Goal: Task Accomplishment & Management: Use online tool/utility

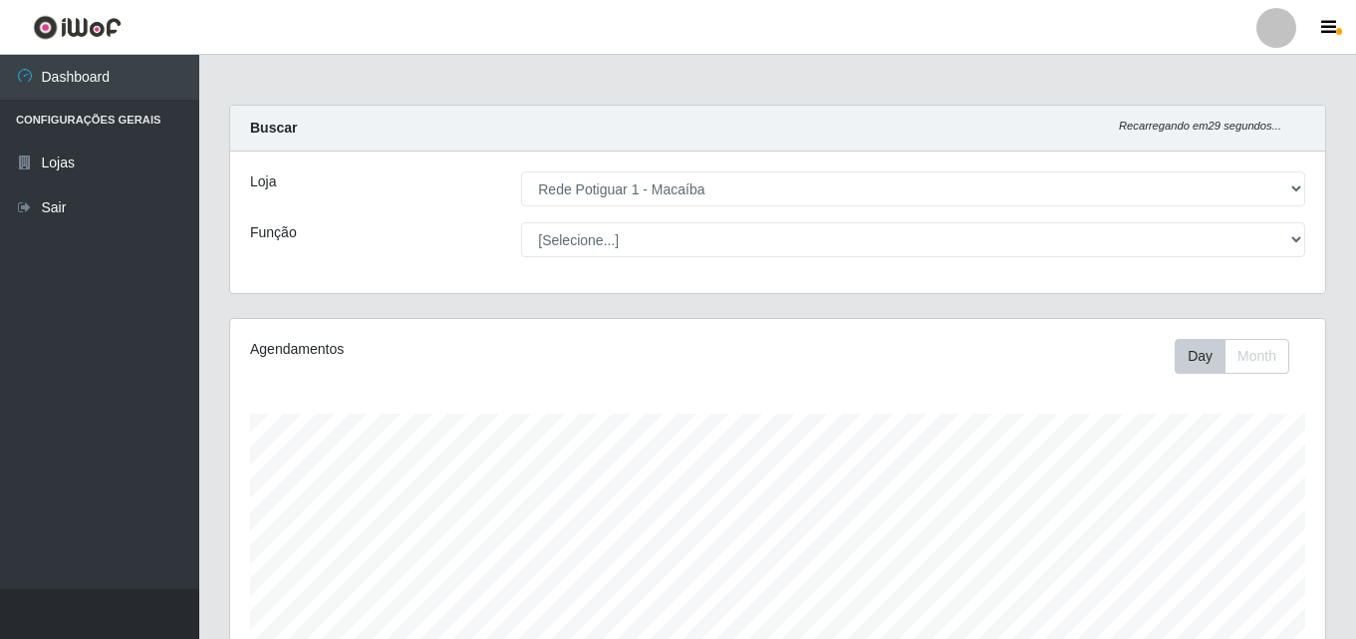
select select "100"
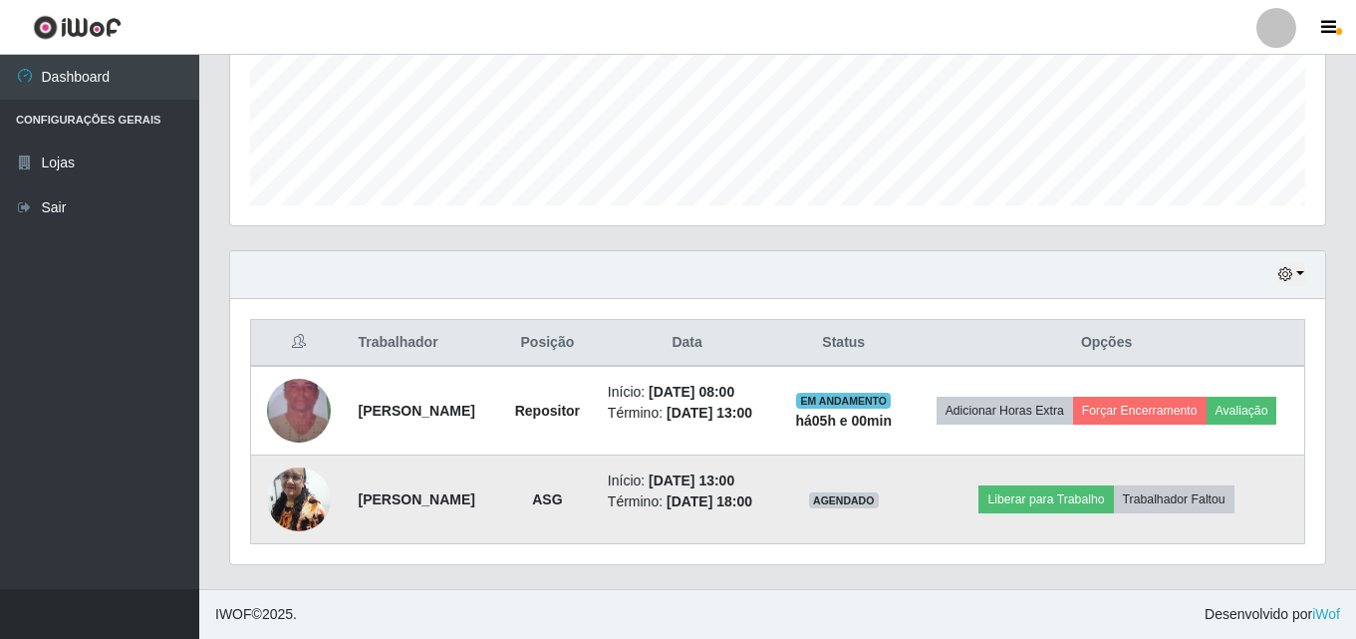
scroll to position [413, 1095]
click at [1078, 504] on button "Liberar para Trabalho" at bounding box center [1045, 499] width 134 height 28
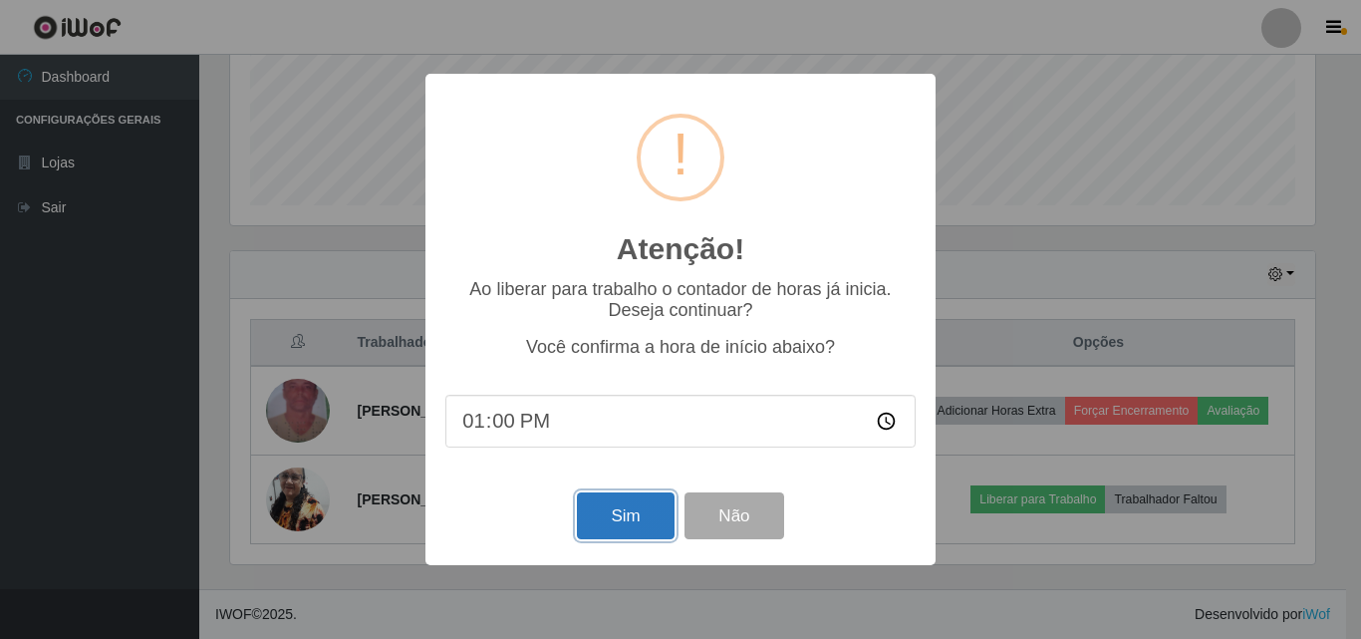
click at [665, 518] on button "Sim" at bounding box center [625, 515] width 97 height 47
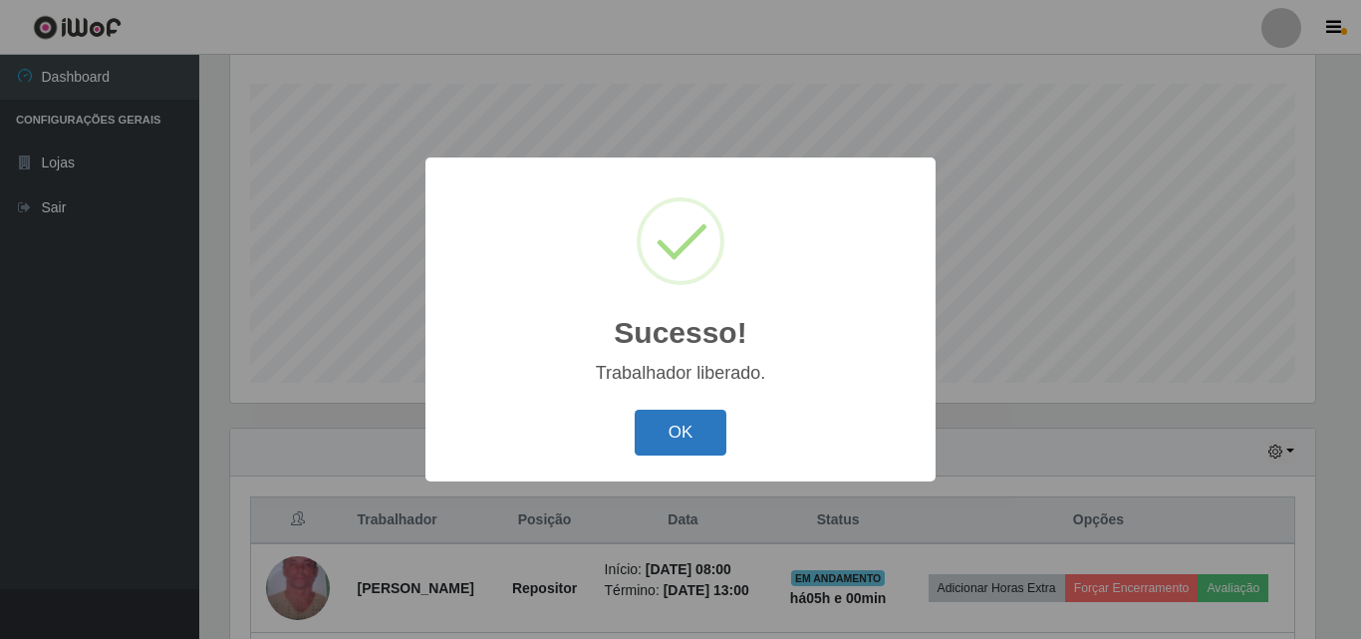
click at [680, 411] on button "OK" at bounding box center [681, 432] width 93 height 47
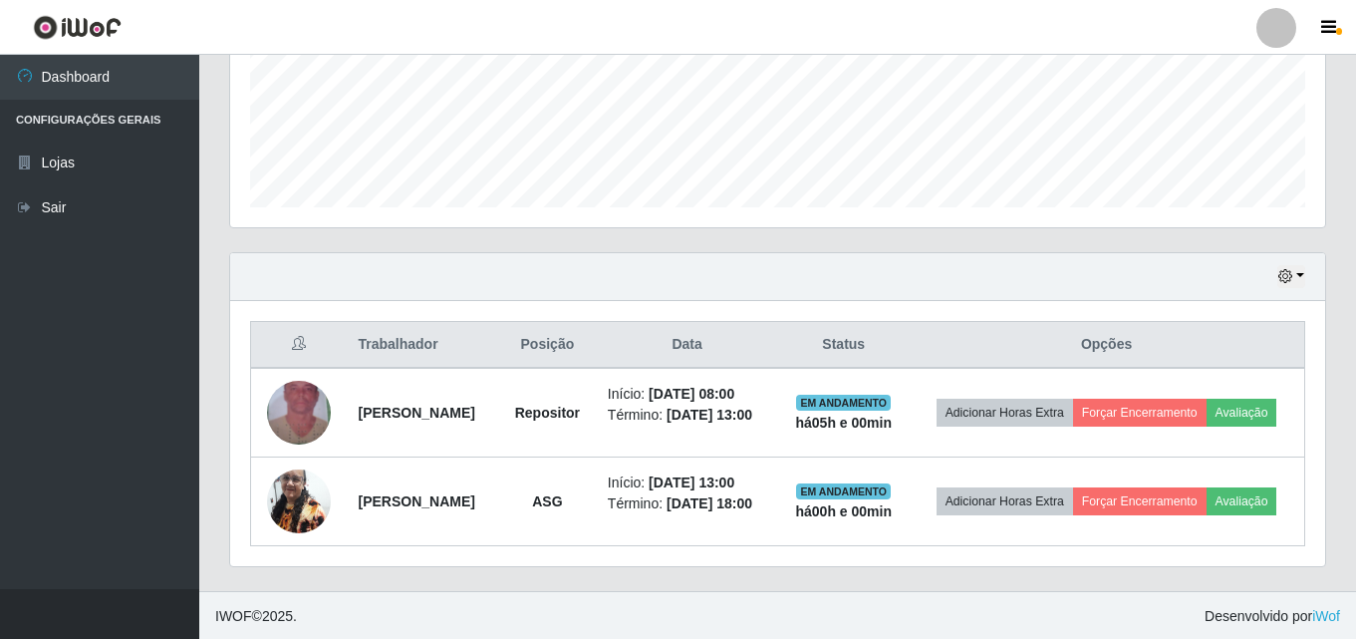
scroll to position [507, 0]
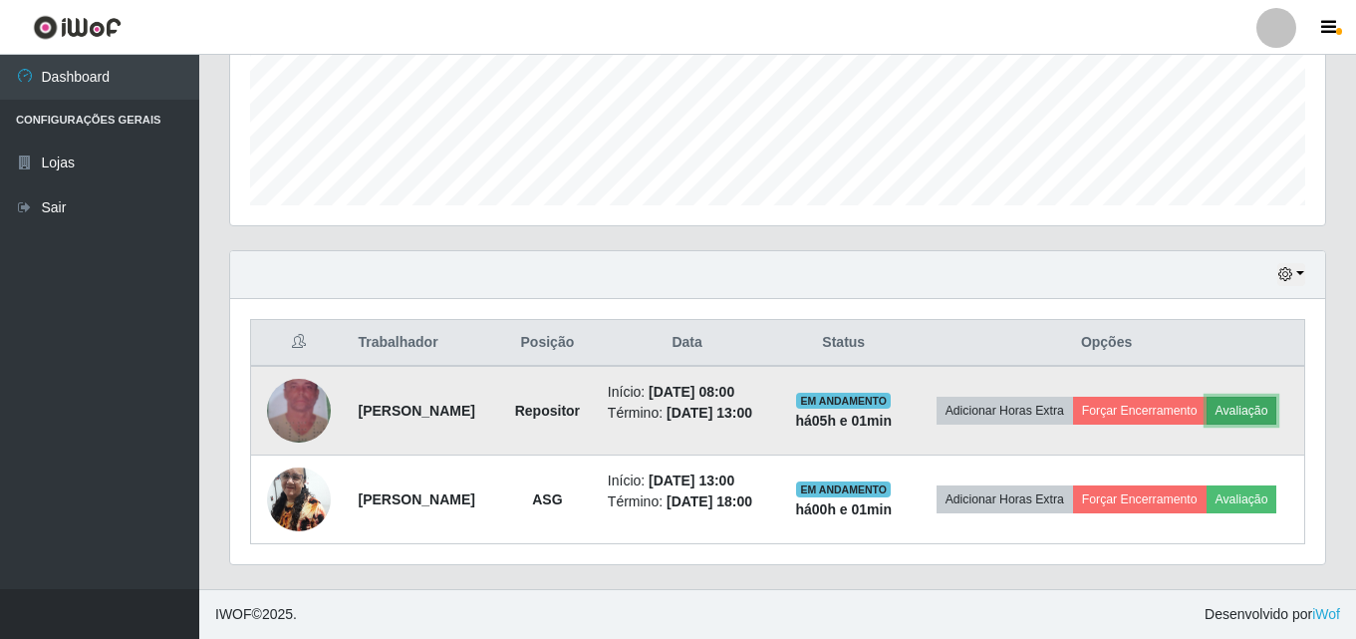
click at [1259, 409] on button "Avaliação" at bounding box center [1241, 411] width 71 height 28
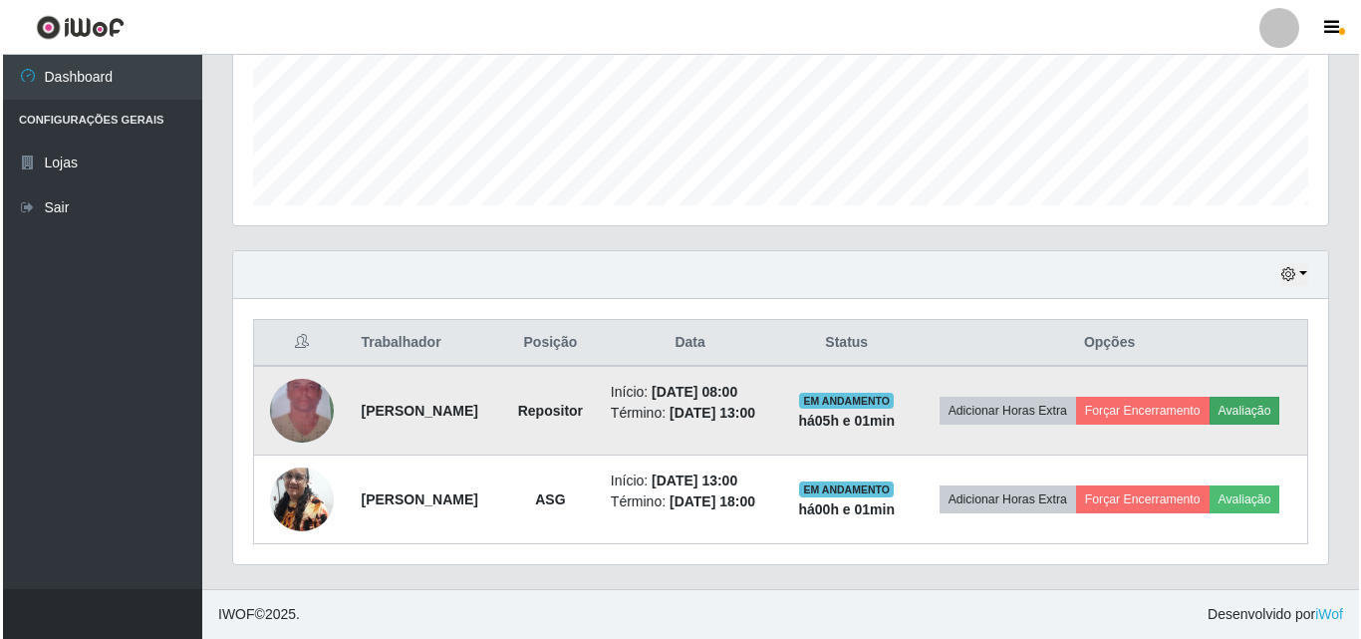
scroll to position [413, 1085]
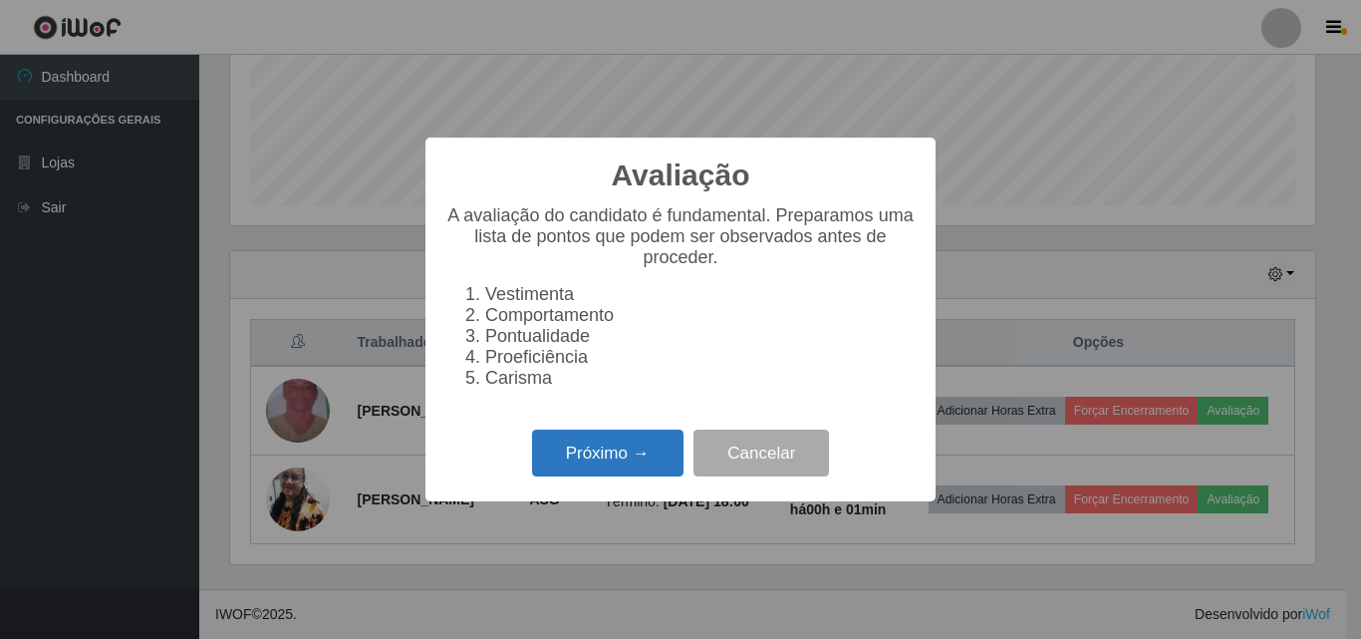
click at [647, 444] on button "Próximo →" at bounding box center [607, 452] width 151 height 47
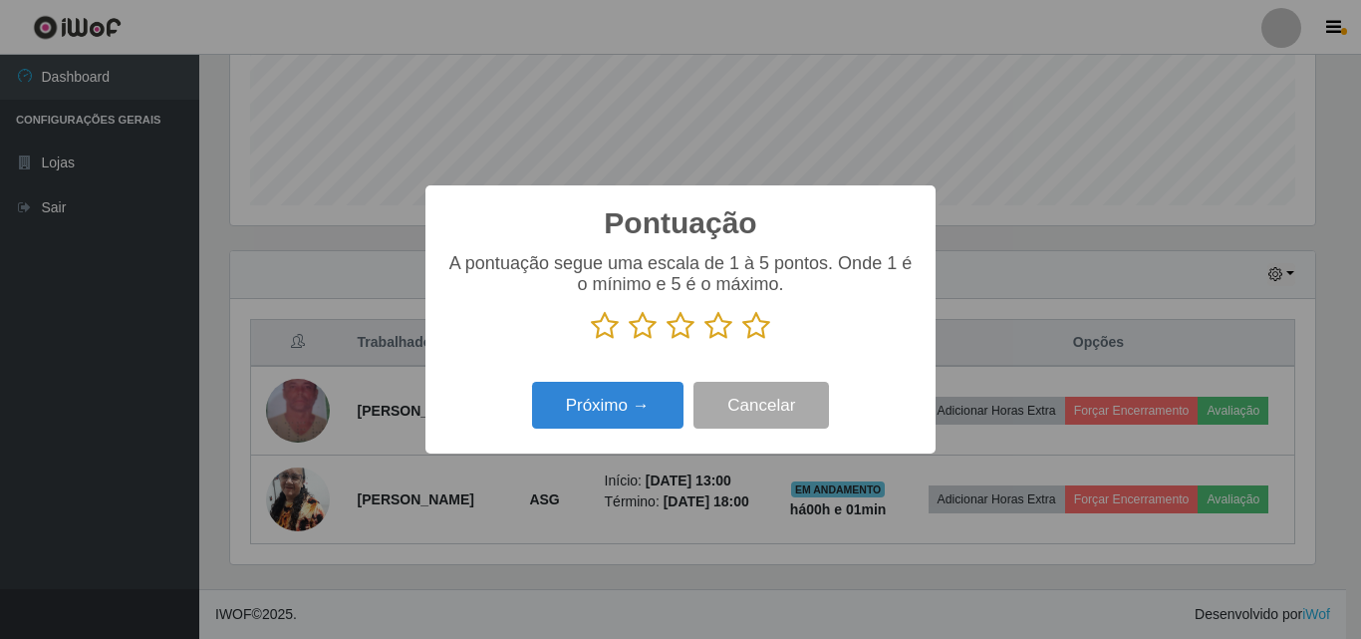
click at [756, 335] on icon at bounding box center [756, 326] width 28 height 30
click at [742, 341] on input "radio" at bounding box center [742, 341] width 0 height 0
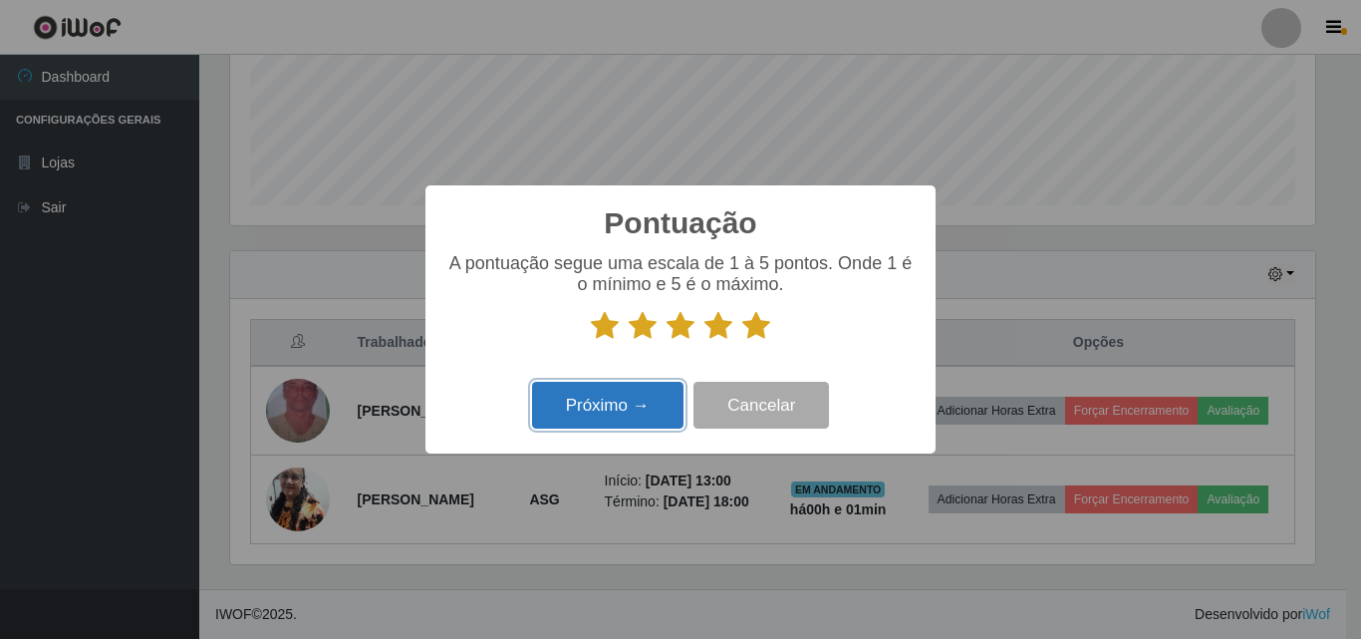
click at [666, 388] on button "Próximo →" at bounding box center [607, 405] width 151 height 47
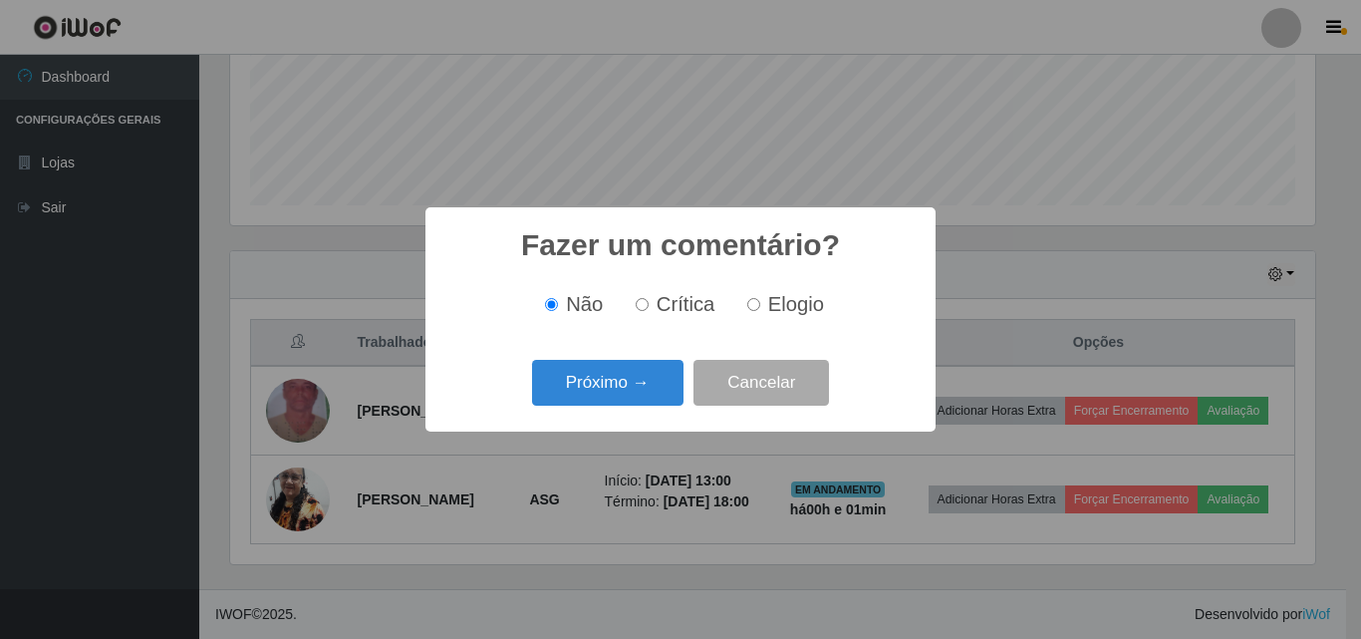
click at [666, 388] on button "Próximo →" at bounding box center [607, 383] width 151 height 47
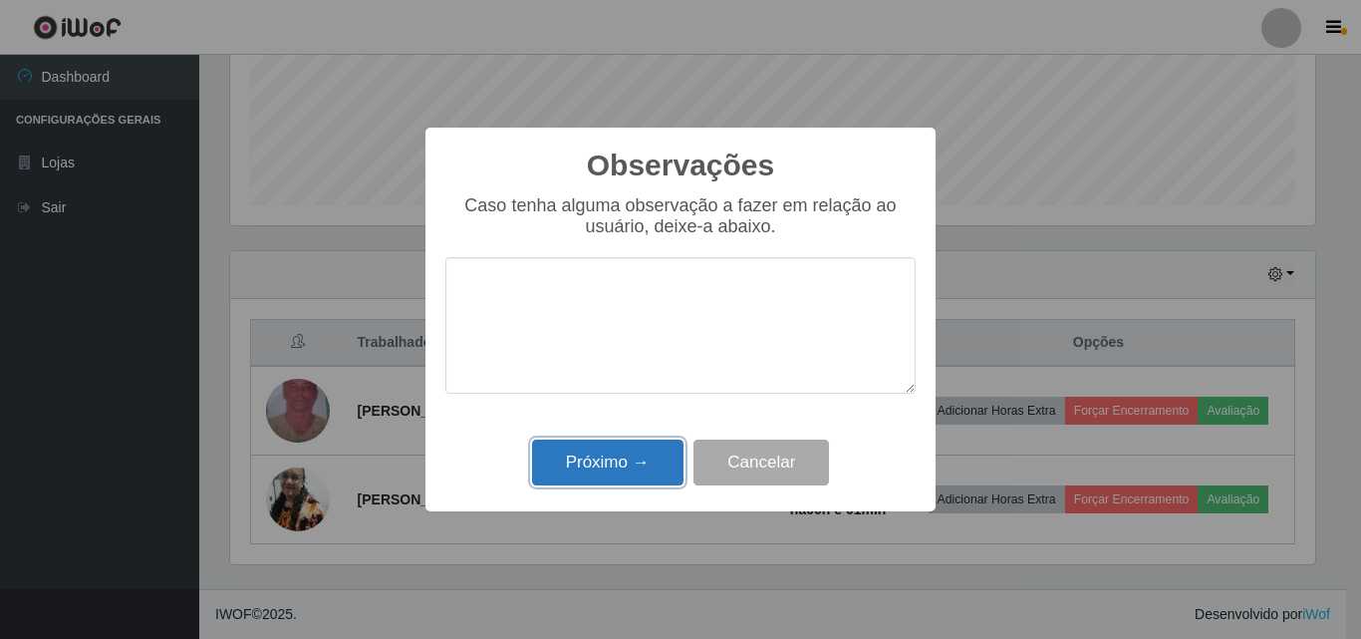
click at [633, 464] on button "Próximo →" at bounding box center [607, 462] width 151 height 47
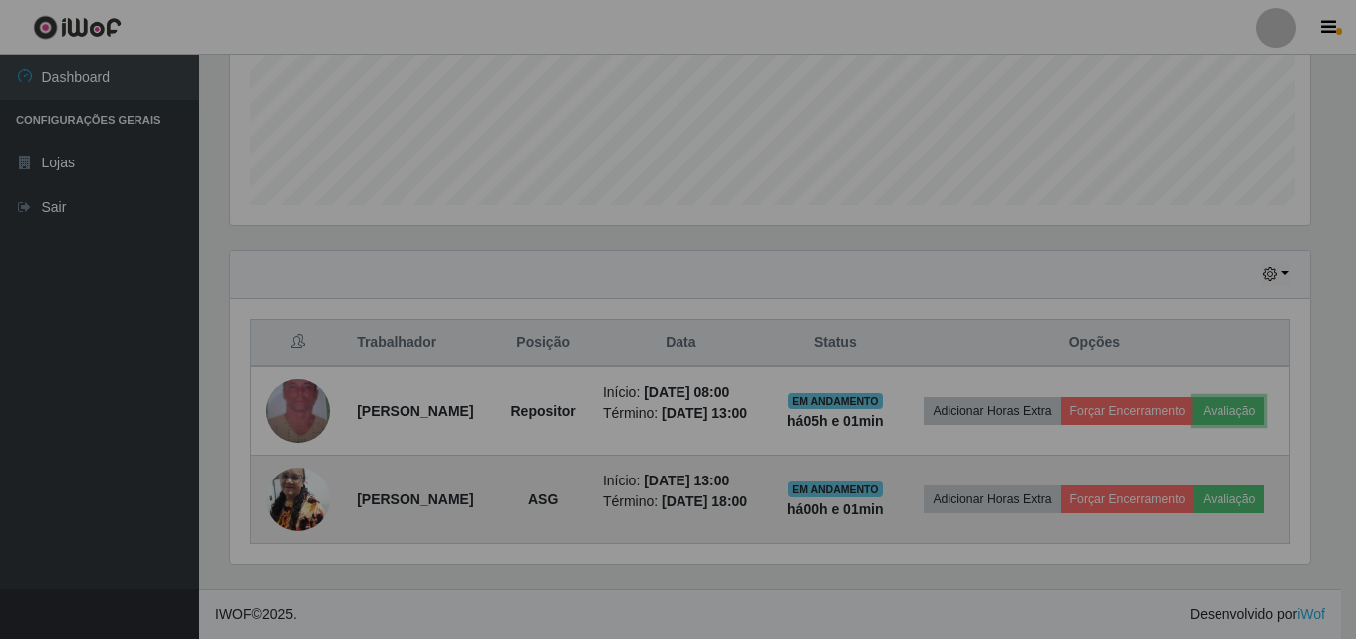
scroll to position [413, 1095]
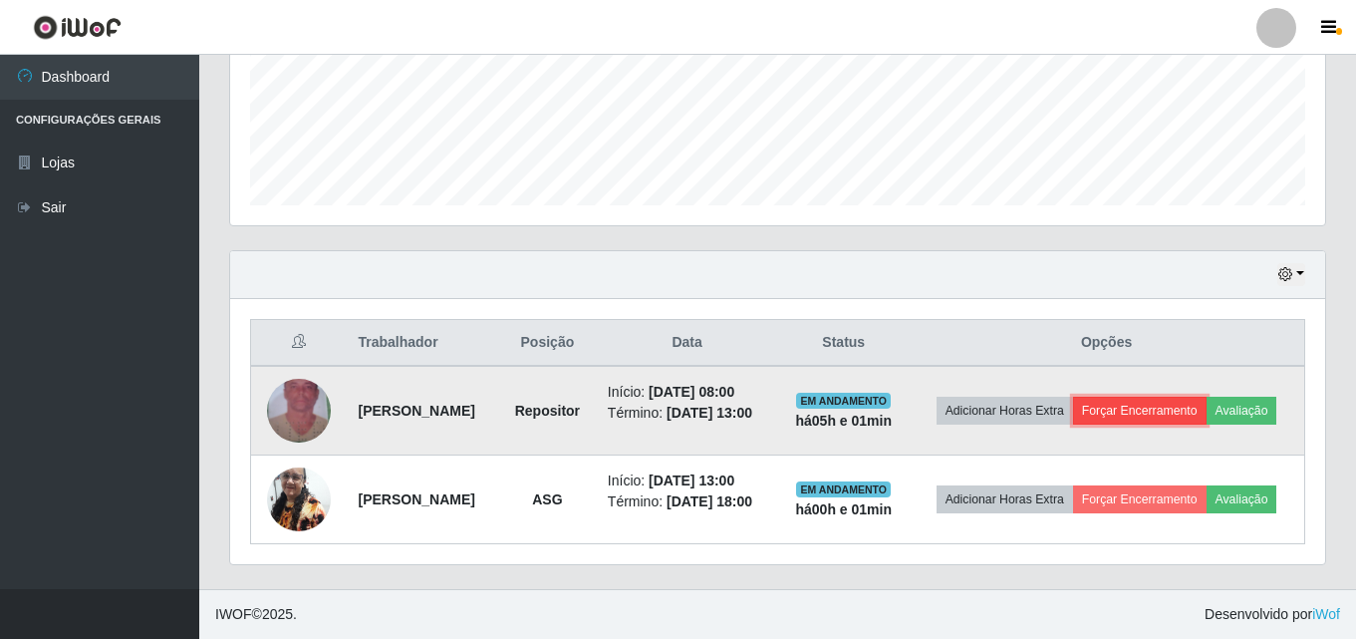
click at [1124, 415] on button "Forçar Encerramento" at bounding box center [1139, 411] width 133 height 28
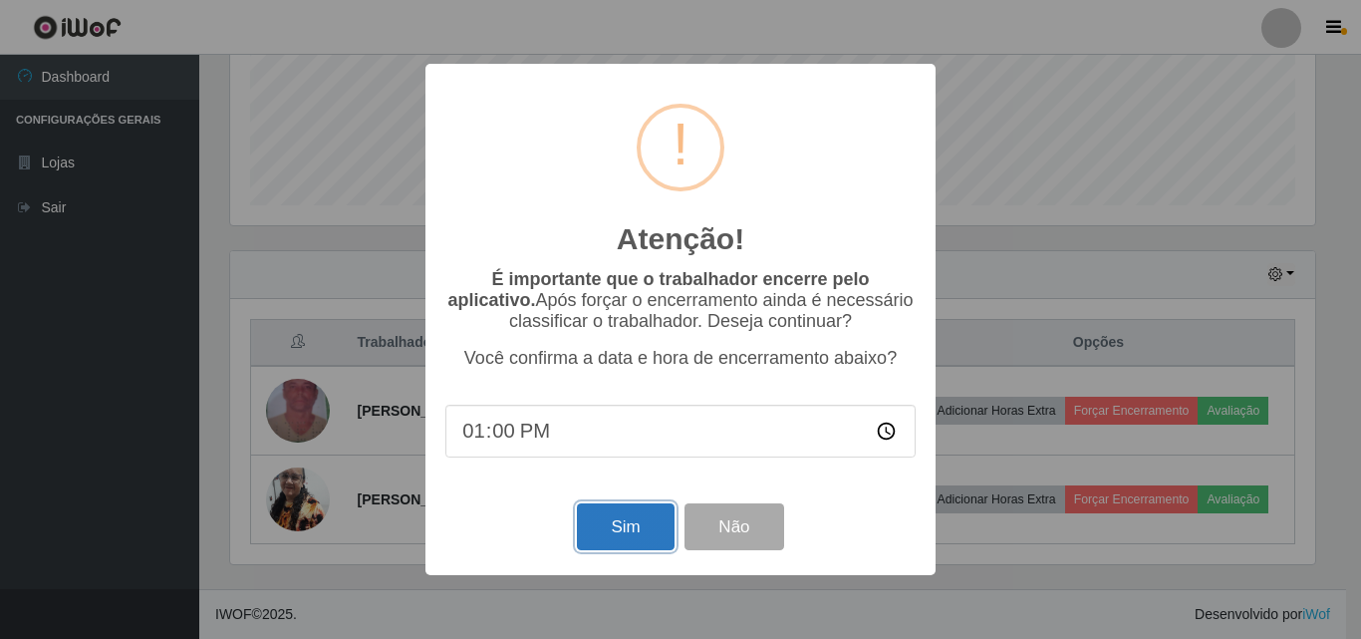
click at [637, 515] on button "Sim" at bounding box center [625, 526] width 97 height 47
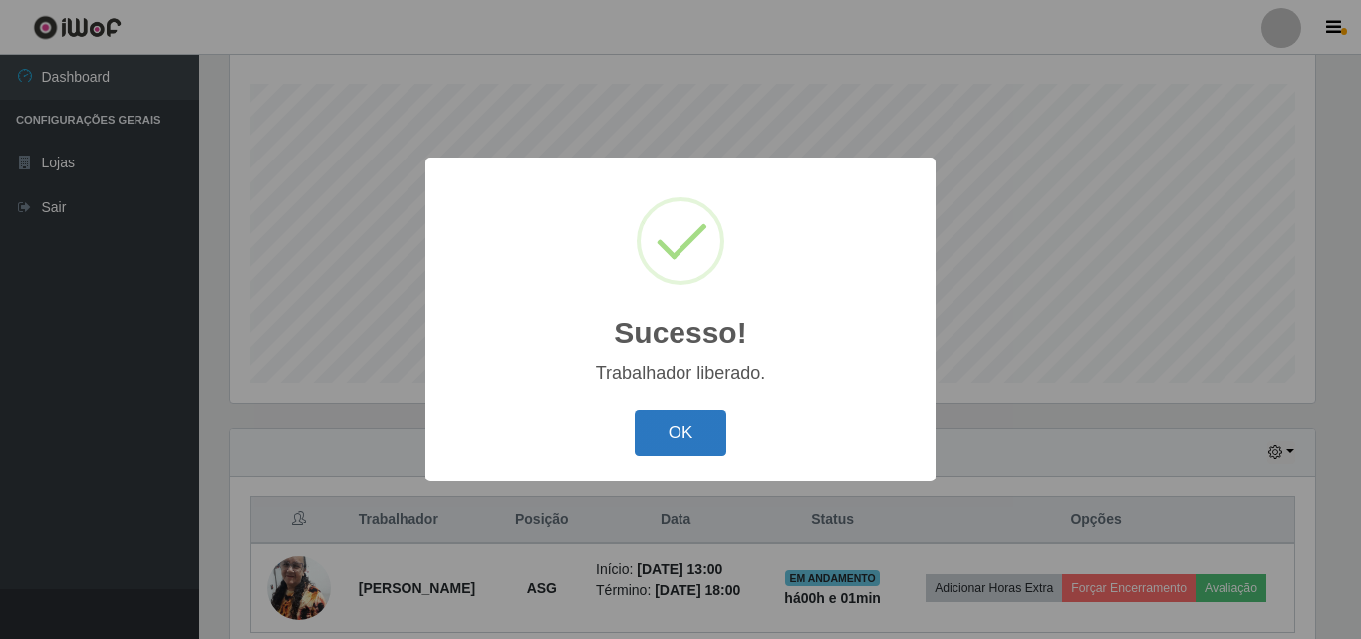
click at [651, 421] on button "OK" at bounding box center [681, 432] width 93 height 47
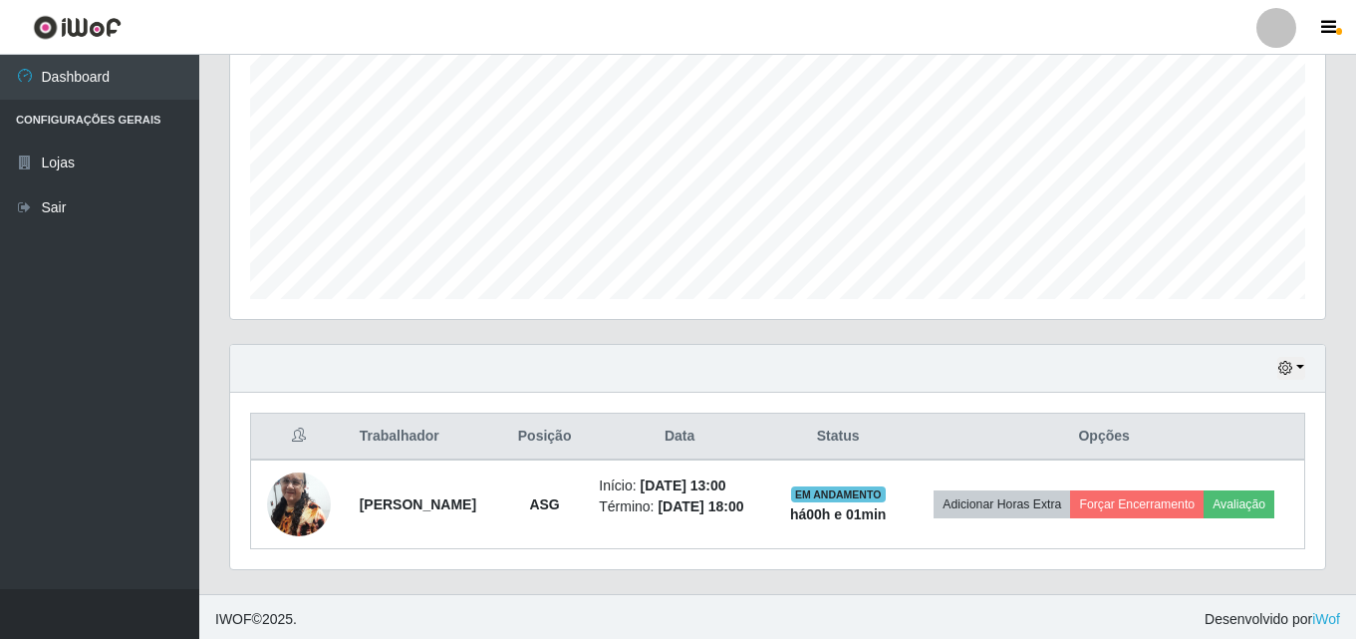
scroll to position [418, 0]
